Goal: Task Accomplishment & Management: Use online tool/utility

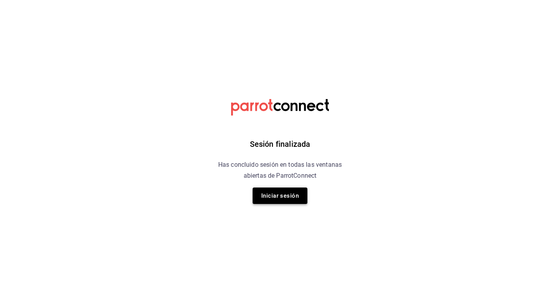
click at [282, 196] on button "Iniciar sesión" at bounding box center [280, 195] width 55 height 16
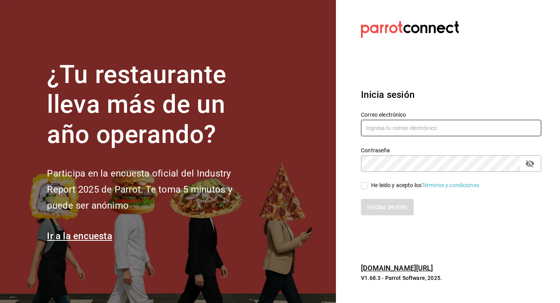
click at [443, 126] on input "text" at bounding box center [451, 128] width 180 height 16
click at [431, 128] on input "text" at bounding box center [451, 128] width 180 height 16
click at [426, 128] on input "text" at bounding box center [451, 128] width 180 height 16
click at [401, 124] on input "text" at bounding box center [451, 128] width 180 height 16
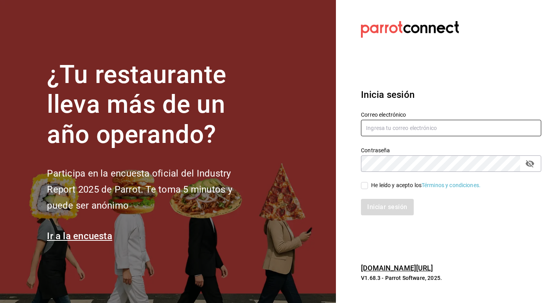
click at [391, 130] on input "text" at bounding box center [451, 128] width 180 height 16
type input "A"
type input "administrador@correo.com"
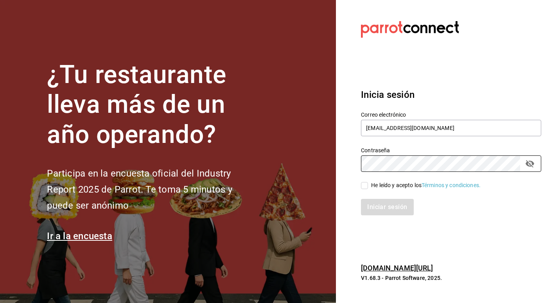
click at [389, 184] on div "He leído y acepto los Términos y condiciones." at bounding box center [426, 185] width 110 height 8
click at [368, 184] on input "He leído y acepto los Términos y condiciones." at bounding box center [364, 185] width 7 height 7
checkbox input "true"
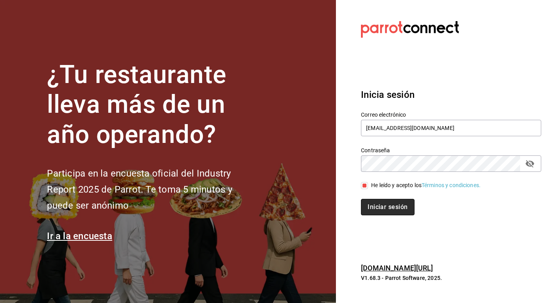
click at [383, 207] on button "Iniciar sesión" at bounding box center [387, 207] width 53 height 16
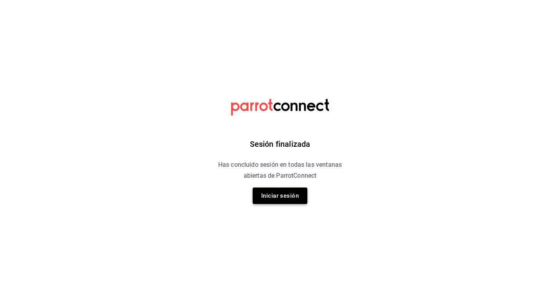
click at [289, 196] on button "Iniciar sesión" at bounding box center [280, 195] width 55 height 16
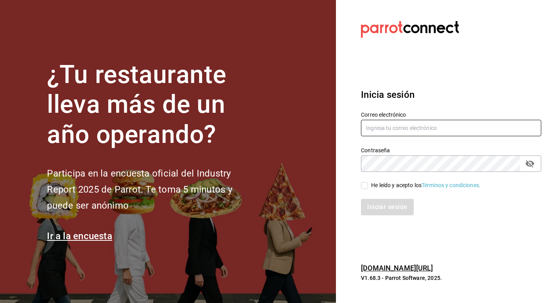
click at [388, 129] on input "text" at bounding box center [451, 128] width 180 height 16
type input "administrador@correo.com"
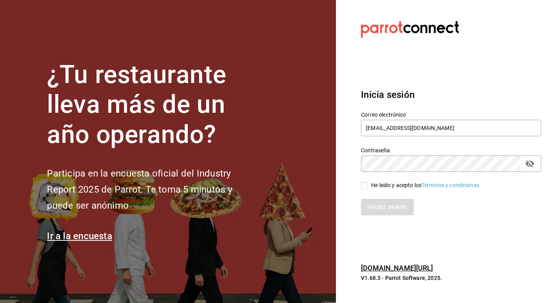
click at [385, 187] on div "He leído y acepto los Términos y condiciones." at bounding box center [426, 185] width 110 height 8
click at [368, 187] on input "He leído y acepto los Términos y condiciones." at bounding box center [364, 185] width 7 height 7
checkbox input "true"
click at [391, 214] on button "Iniciar sesión" at bounding box center [387, 207] width 53 height 16
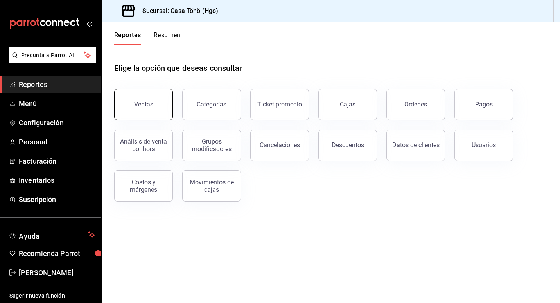
click at [153, 93] on button "Ventas" at bounding box center [143, 104] width 59 height 31
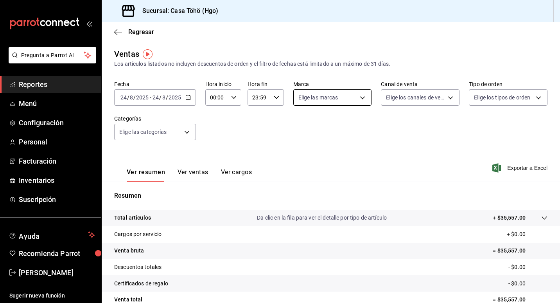
click at [351, 95] on body "Pregunta a Parrot AI Reportes Menú Configuración Personal Facturación Inventari…" at bounding box center [280, 151] width 560 height 303
click at [261, 126] on div at bounding box center [280, 151] width 560 height 303
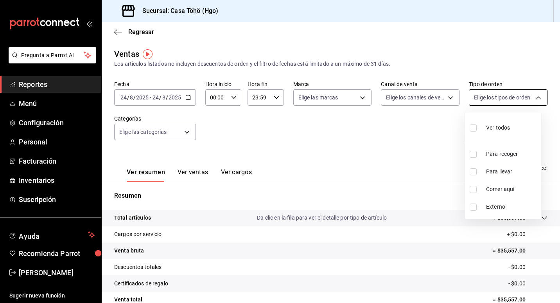
click at [523, 94] on body "Pregunta a Parrot AI Reportes Menú Configuración Personal Facturación Inventari…" at bounding box center [280, 151] width 560 height 303
click at [429, 99] on div at bounding box center [280, 151] width 560 height 303
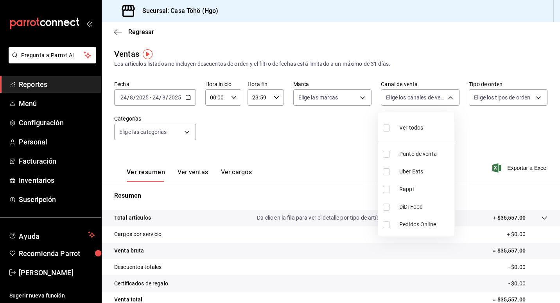
click at [429, 99] on body "Pregunta a Parrot AI Reportes Menú Configuración Personal Facturación Inventari…" at bounding box center [280, 151] width 560 height 303
click at [187, 130] on div at bounding box center [280, 151] width 560 height 303
click at [177, 128] on body "Pregunta a Parrot AI Reportes Menú Configuración Personal Facturación Inventari…" at bounding box center [280, 151] width 560 height 303
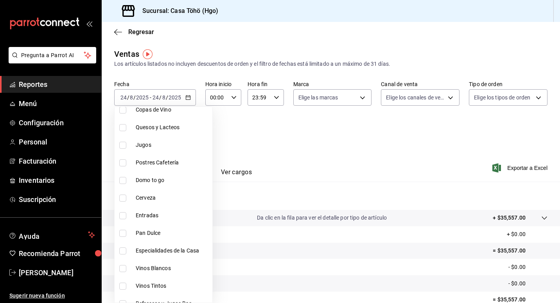
scroll to position [194, 0]
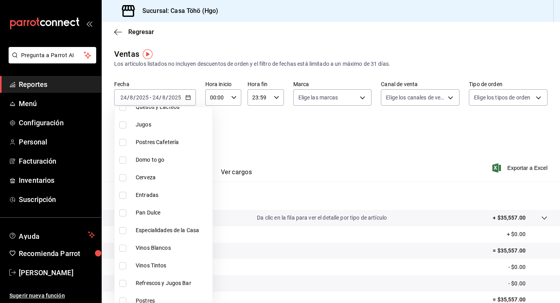
click at [137, 193] on span "Entradas" at bounding box center [173, 195] width 74 height 8
type input "86764494-f812-42c4-9c46-eb7fd7cf30b0"
checkbox input "true"
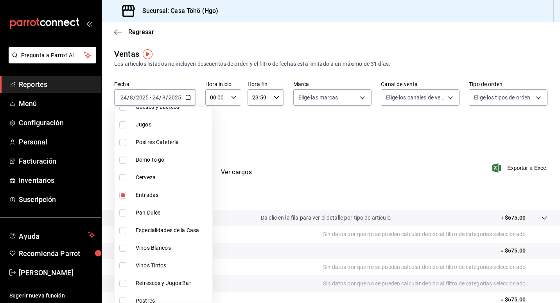
click at [284, 142] on div at bounding box center [280, 151] width 560 height 303
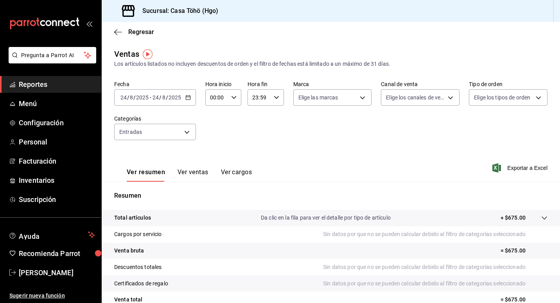
click at [196, 169] on button "Ver ventas" at bounding box center [193, 174] width 31 height 13
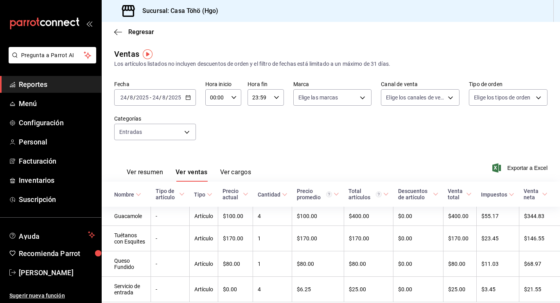
scroll to position [31, 0]
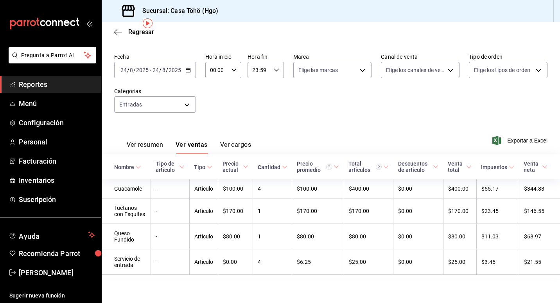
click at [188, 69] on \(Stroke\) "button" at bounding box center [188, 69] width 4 height 0
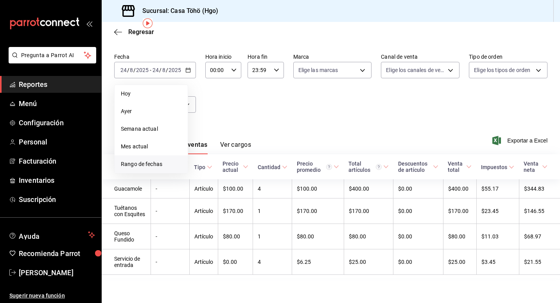
click at [136, 160] on span "Rango de fechas" at bounding box center [151, 164] width 61 height 8
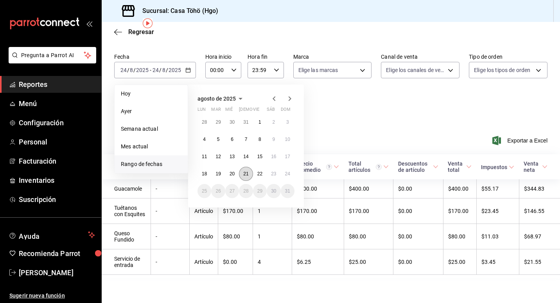
click at [243, 170] on button "21" at bounding box center [246, 174] width 14 height 14
click at [287, 171] on abbr "24" at bounding box center [287, 173] width 5 height 5
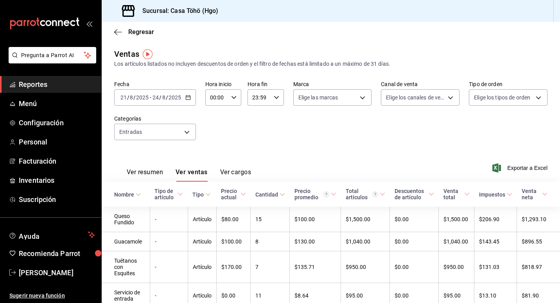
scroll to position [38, 0]
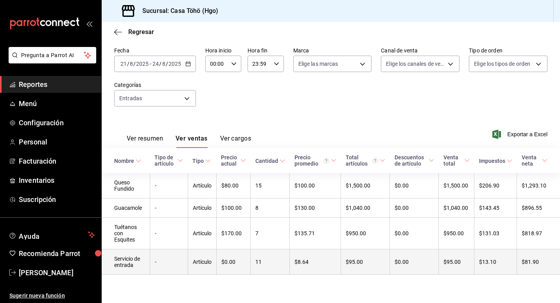
click at [163, 265] on td "-" at bounding box center [169, 261] width 38 height 25
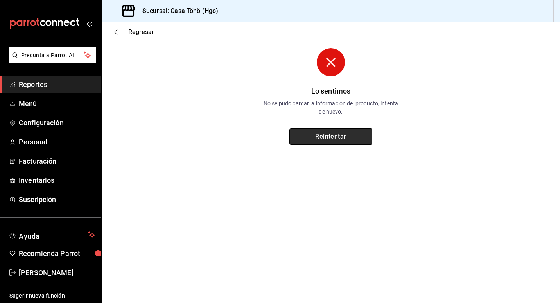
click at [342, 139] on button "Reintentar" at bounding box center [331, 136] width 83 height 16
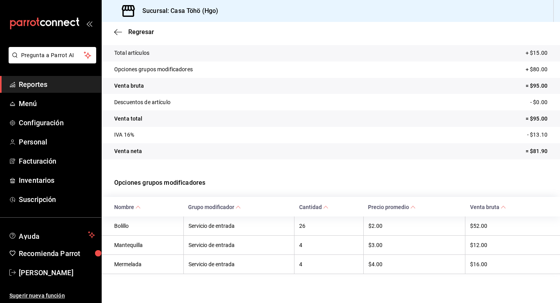
scroll to position [49, 0]
